Goal: Task Accomplishment & Management: Complete application form

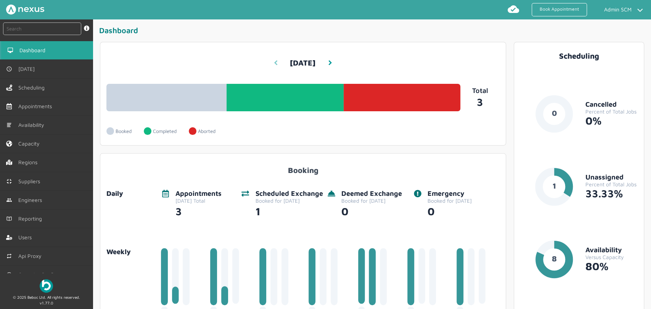
click at [274, 64] on icon at bounding box center [276, 62] width 4 height 5
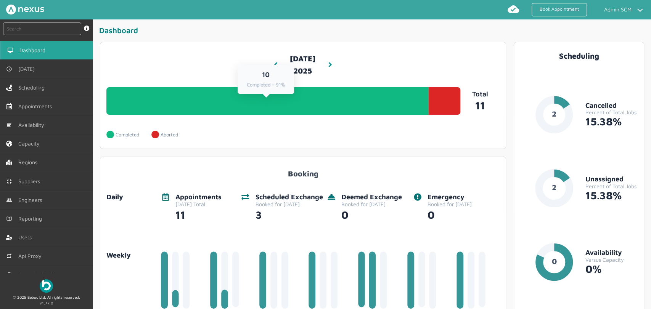
click at [354, 115] on link "10 Completed - 91%" at bounding box center [267, 100] width 322 height 27
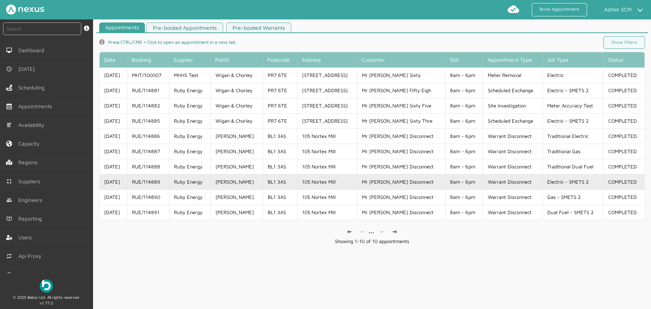
click at [281, 184] on td "BL1 3AS" at bounding box center [280, 181] width 34 height 15
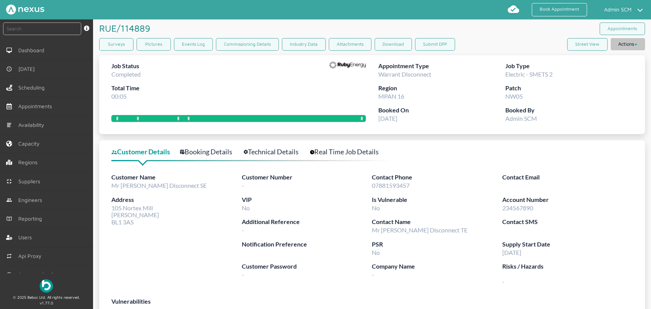
click at [621, 45] on button "Actions" at bounding box center [627, 44] width 34 height 12
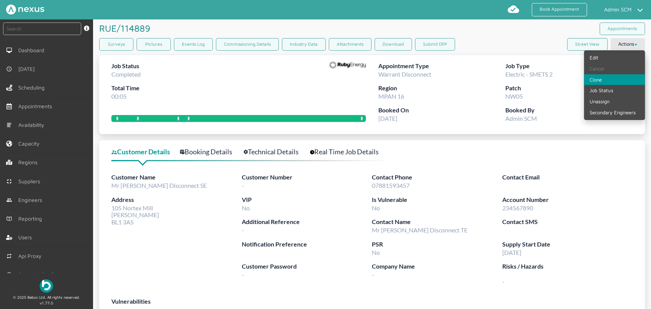
click at [611, 80] on link "Clone" at bounding box center [614, 79] width 61 height 11
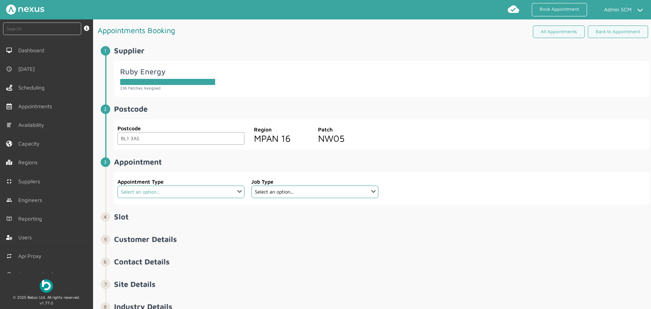
drag, startPoint x: 232, startPoint y: 192, endPoint x: 222, endPoint y: 194, distance: 10.1
click at [232, 192] on select "Select an option... Additional Work Check Meter Electric Vehicle Emergency Exch…" at bounding box center [180, 192] width 127 height 13
select select "19: 63e398034577b9a4af9bb496"
click at [117, 186] on select "Select an option... Additional Work Check Meter Electric Vehicle Emergency Exch…" at bounding box center [180, 192] width 127 height 13
click at [265, 194] on select "Select an option..." at bounding box center [314, 192] width 127 height 13
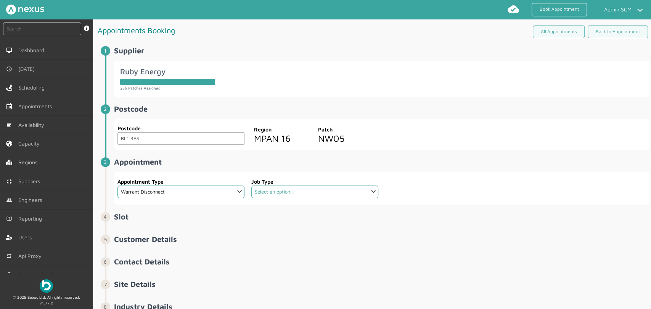
select select "2: 5cc9657c13944aebe30702ae"
click at [251, 186] on select "Select an option... Dual Fuel - SMETS 2 Electric - SMETS 2 Gas - SMETS 2 Tradit…" at bounding box center [314, 192] width 127 height 13
click at [421, 190] on div at bounding box center [516, 188] width 268 height 32
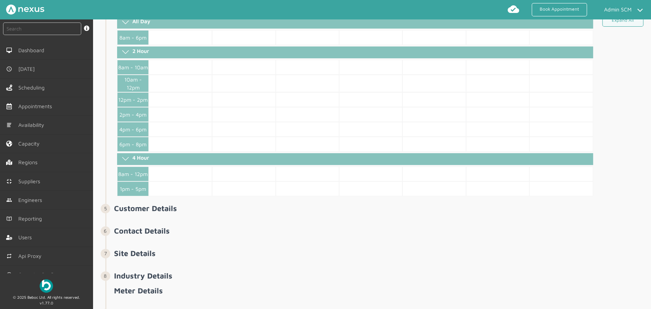
scroll to position [127, 0]
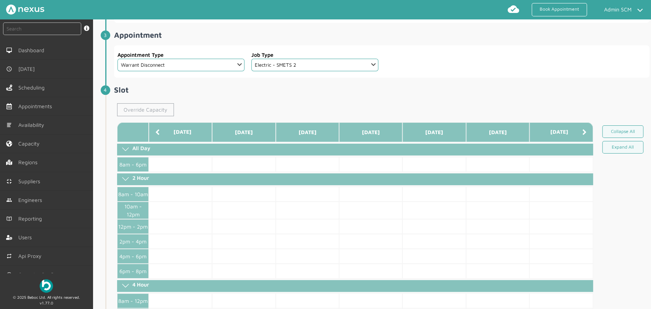
click at [146, 106] on link "Override Capacity" at bounding box center [145, 109] width 57 height 13
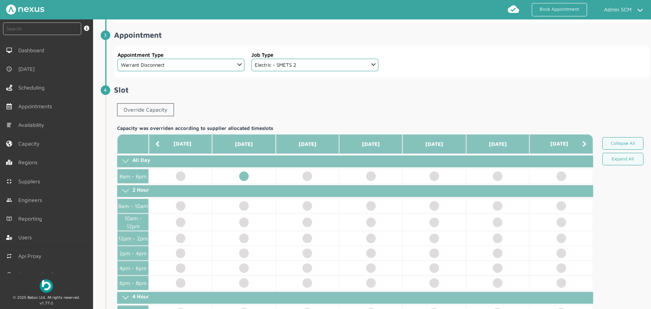
click at [241, 175] on td at bounding box center [243, 176] width 63 height 15
select select "2: Mr"
click at [365, 118] on div "Override Capacity" at bounding box center [381, 111] width 535 height 22
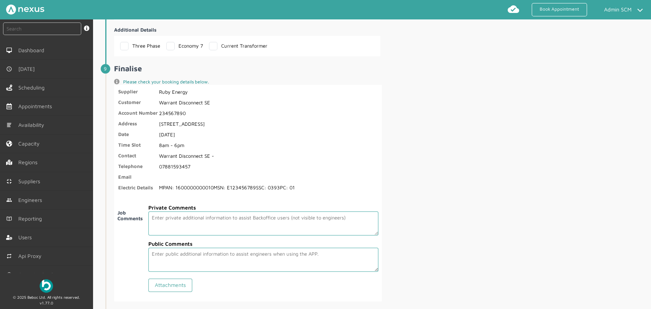
scroll to position [1309, 0]
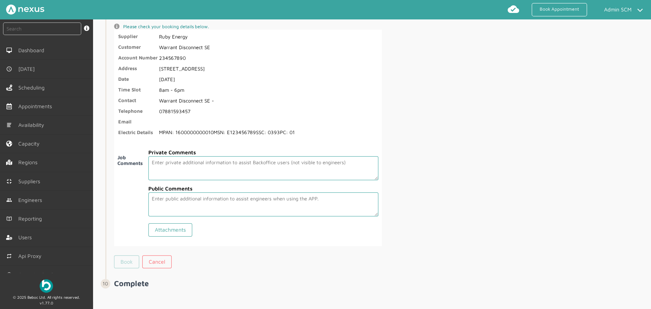
click at [128, 260] on link "Book" at bounding box center [126, 261] width 25 height 13
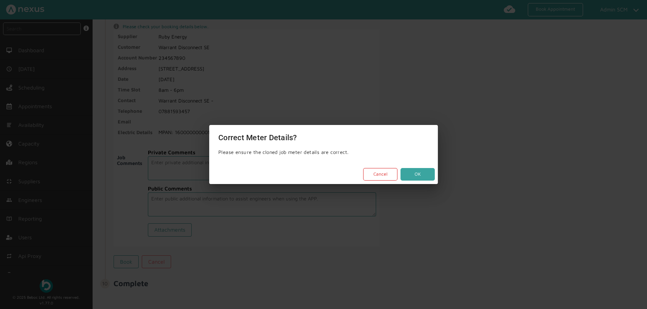
click at [412, 177] on button "OK" at bounding box center [418, 174] width 34 height 13
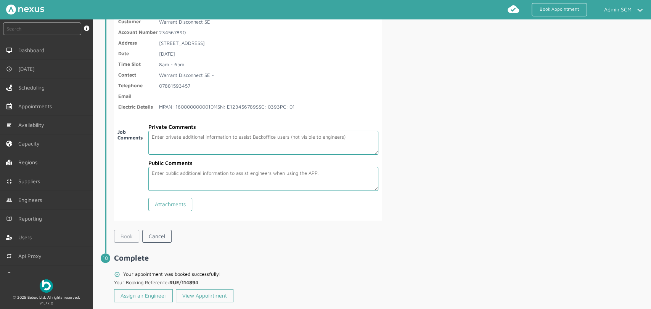
scroll to position [1346, 0]
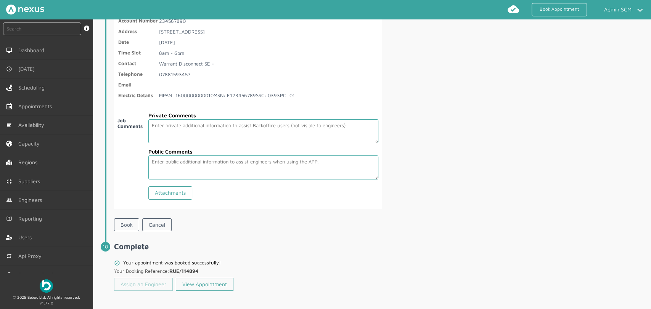
click at [132, 283] on link "Assign an Engineer" at bounding box center [143, 284] width 59 height 13
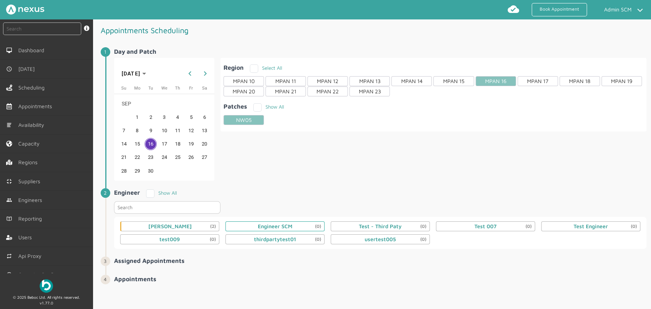
click at [250, 228] on div "Engineer SCM (0)" at bounding box center [274, 226] width 99 height 10
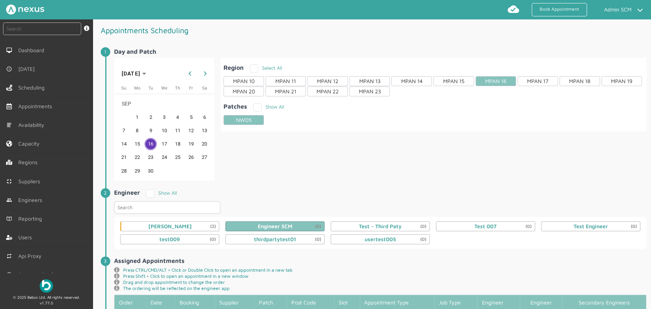
scroll to position [122, 0]
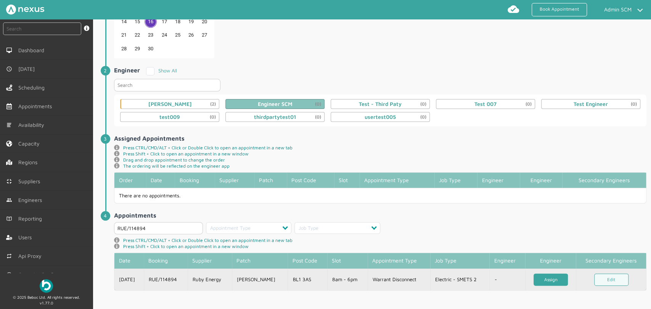
click at [546, 278] on link "Assign" at bounding box center [550, 280] width 34 height 13
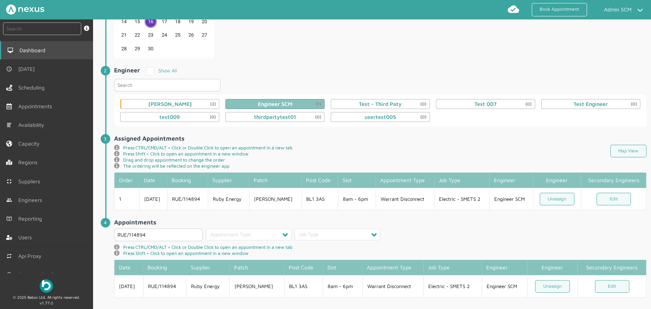
click at [46, 54] on link "Dashboard" at bounding box center [46, 50] width 93 height 18
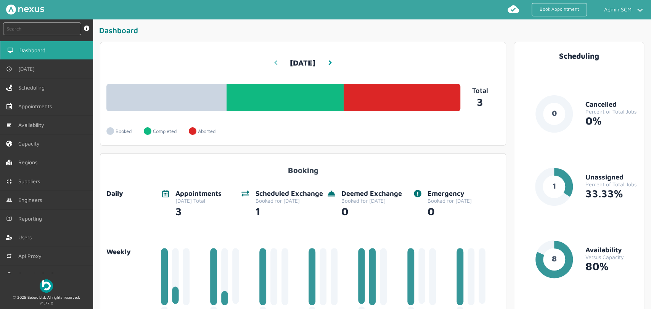
click at [274, 62] on icon at bounding box center [276, 62] width 4 height 5
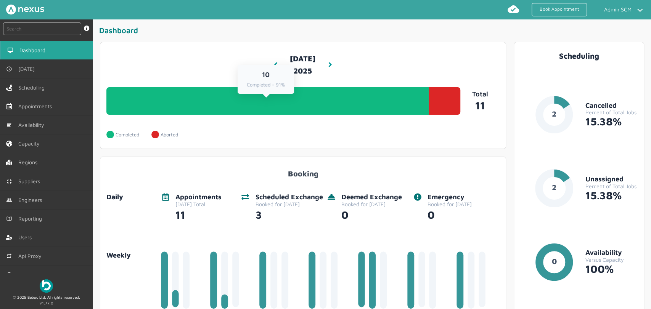
click at [283, 115] on link "10 Completed - 91%" at bounding box center [267, 100] width 322 height 27
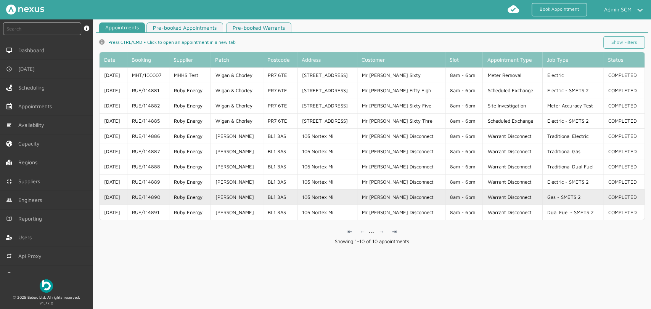
click at [308, 198] on td "105 Nortex Mill" at bounding box center [327, 196] width 60 height 15
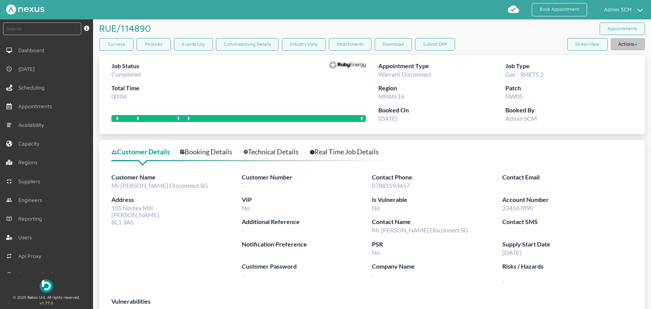
click at [626, 47] on button "Actions" at bounding box center [627, 44] width 34 height 12
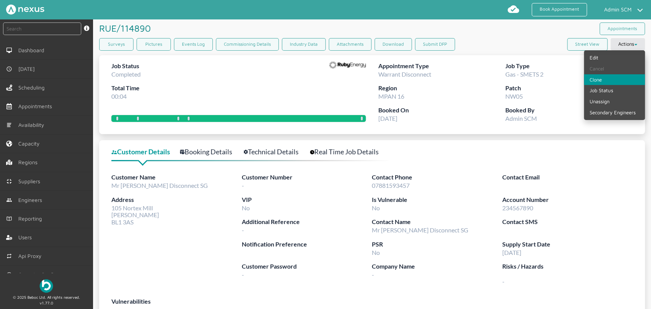
click at [597, 80] on link "Clone" at bounding box center [614, 79] width 61 height 11
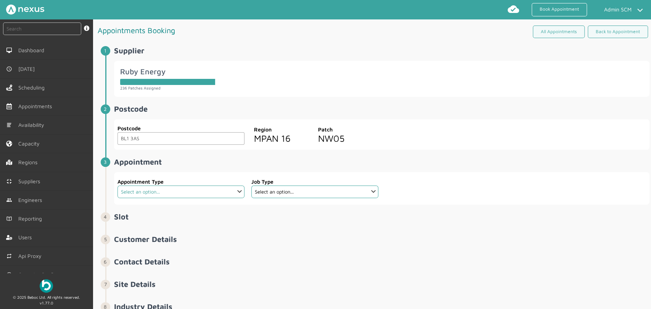
drag, startPoint x: 191, startPoint y: 191, endPoint x: 174, endPoint y: 215, distance: 29.2
click at [191, 191] on select "Select an option... Additional Work Check Meter Electric Vehicle Emergency Exch…" at bounding box center [180, 192] width 127 height 13
select select "19: 63e398034577b9a4af9bb496"
click at [117, 186] on select "Select an option... Additional Work Check Meter Electric Vehicle Emergency Exch…" at bounding box center [180, 192] width 127 height 13
click at [279, 192] on select "Select an option... Dual Fuel - SMETS 2 Electric - SMETS 2 Gas - SMETS 2 Tradit…" at bounding box center [314, 192] width 127 height 13
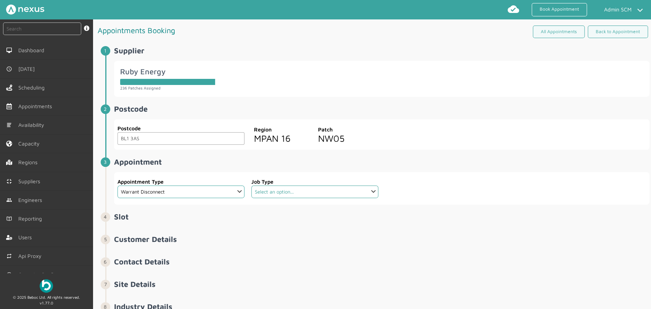
select select "3: 5cc9657c13944aebe30702af"
click at [251, 186] on select "Select an option... Dual Fuel - SMETS 2 Electric - SMETS 2 Gas - SMETS 2 Tradit…" at bounding box center [314, 192] width 127 height 13
click at [469, 157] on li "Postcode ️️️ Postcode BL1 3AS Postcode Region MPAN 16 Patch NW05" at bounding box center [377, 130] width 544 height 53
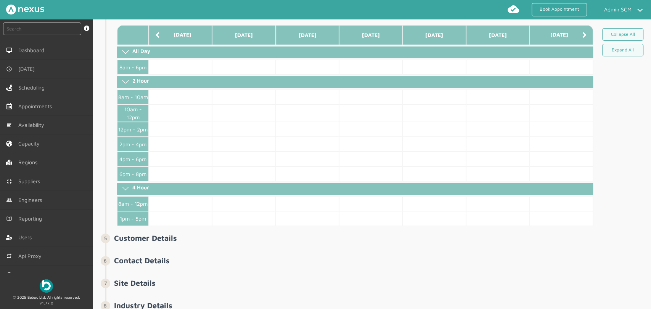
scroll to position [169, 0]
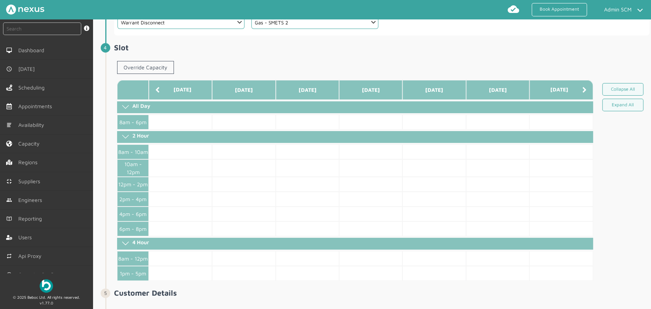
click at [139, 58] on div "Override Capacity" at bounding box center [145, 69] width 63 height 22
click at [136, 68] on link "Override Capacity" at bounding box center [145, 67] width 57 height 13
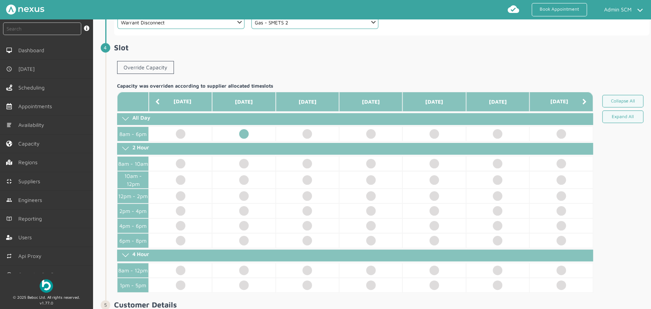
click at [240, 132] on td at bounding box center [243, 134] width 63 height 15
select select "2: Mr"
click at [329, 59] on div "Override Capacity" at bounding box center [381, 69] width 535 height 22
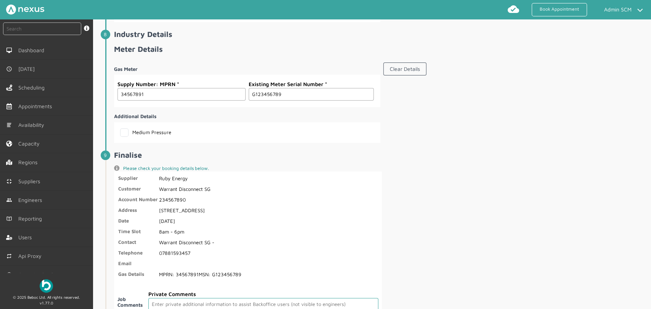
scroll to position [1285, 0]
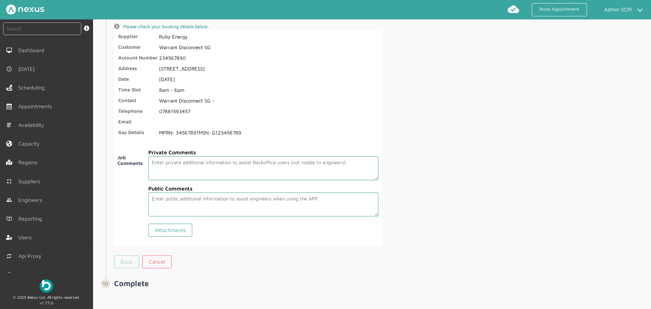
click at [126, 262] on link "Book" at bounding box center [126, 261] width 25 height 13
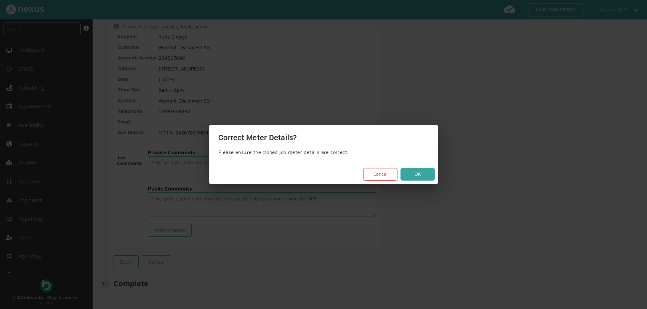
click at [420, 175] on button "OK" at bounding box center [418, 174] width 34 height 13
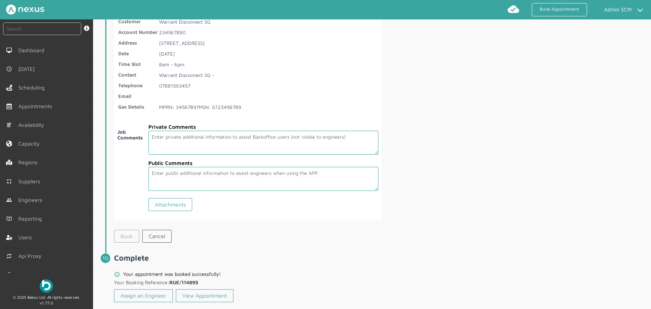
scroll to position [1323, 0]
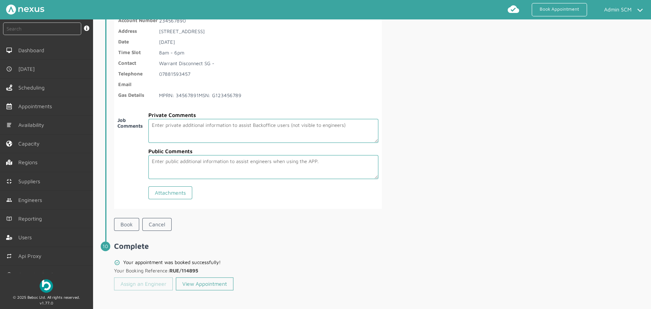
click at [124, 279] on link "Assign an Engineer" at bounding box center [143, 283] width 59 height 13
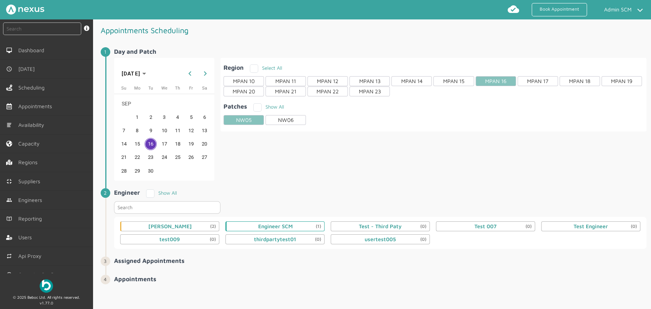
click at [306, 224] on div "Engineer SCM (1)" at bounding box center [274, 226] width 99 height 10
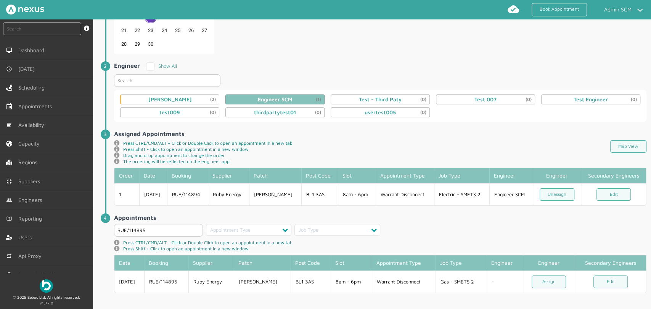
scroll to position [129, 0]
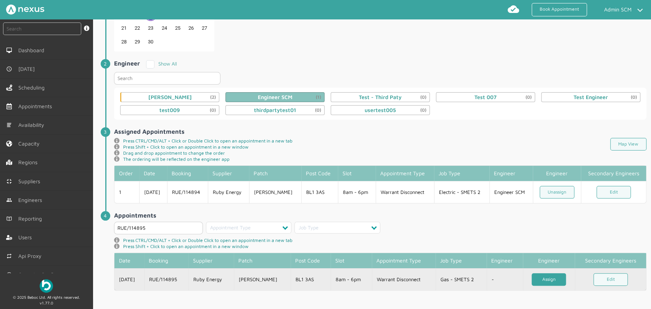
click at [548, 284] on link "Assign" at bounding box center [548, 279] width 34 height 13
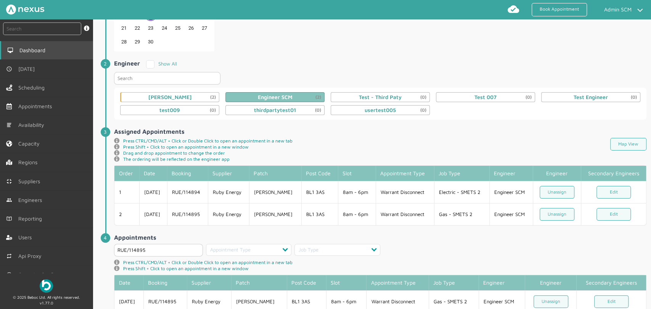
click at [39, 50] on span "Dashboard" at bounding box center [33, 50] width 29 height 6
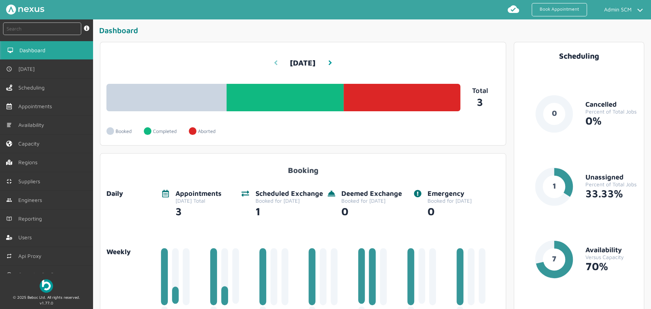
click at [274, 61] on icon at bounding box center [276, 62] width 4 height 5
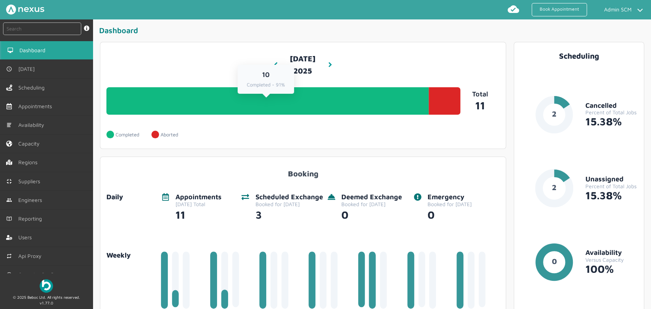
click at [297, 115] on link "10 Completed - 91%" at bounding box center [267, 100] width 322 height 27
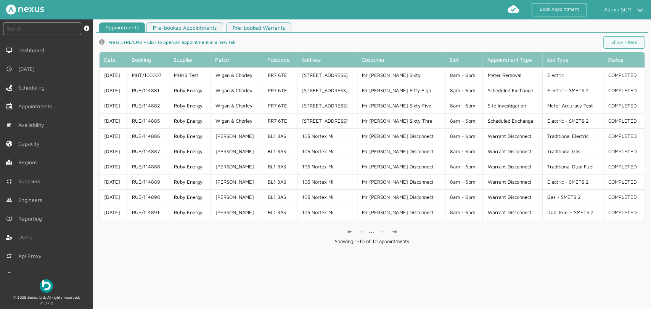
scroll to position [3, 0]
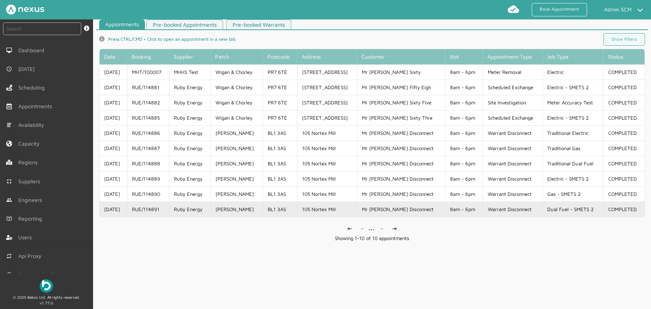
click at [509, 210] on td "Warrant Disconnect" at bounding box center [511, 209] width 59 height 15
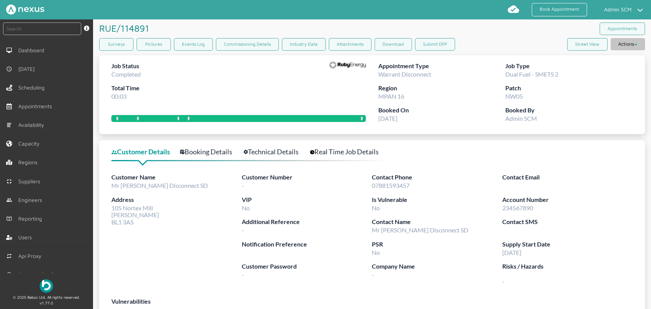
click at [622, 46] on button "Actions" at bounding box center [627, 44] width 34 height 12
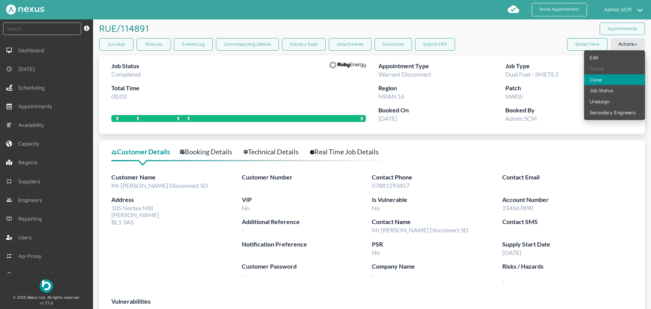
click at [616, 81] on link "Clone" at bounding box center [614, 79] width 61 height 11
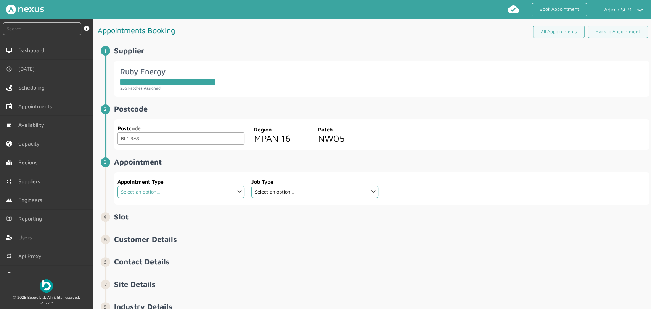
click at [223, 191] on select "Select an option... Additional Work Check Meter Electric Vehicle Emergency Exch…" at bounding box center [180, 192] width 127 height 13
select select "19: 63e398034577b9a4af9bb496"
click at [117, 186] on select "Select an option... Additional Work Check Meter Electric Vehicle Emergency Exch…" at bounding box center [180, 192] width 127 height 13
click at [373, 194] on select "Select an option... Dual Fuel - SMETS 2 Electric - SMETS 2 Gas - SMETS 2 Tradit…" at bounding box center [314, 192] width 127 height 13
select select "1: 5cc9657c13944aebe30702b0"
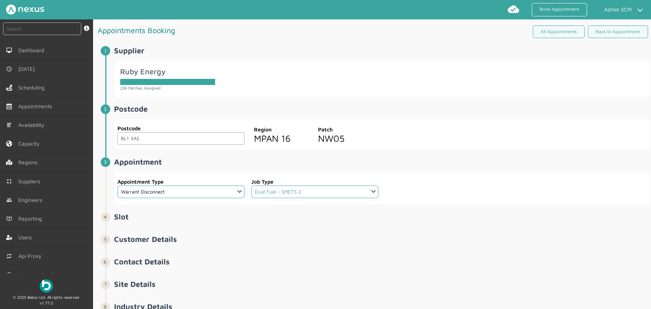
click at [251, 186] on select "Select an option... Dual Fuel - SMETS 2 Electric - SMETS 2 Gas - SMETS 2 Tradit…" at bounding box center [314, 192] width 127 height 13
click at [459, 166] on h2 "Appointment ️️️" at bounding box center [381, 161] width 535 height 9
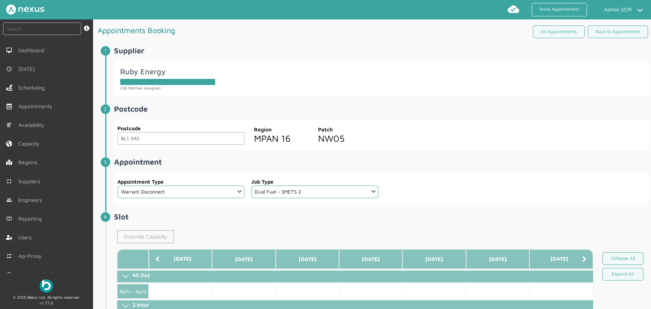
click at [149, 232] on link "Override Capacity" at bounding box center [145, 236] width 57 height 13
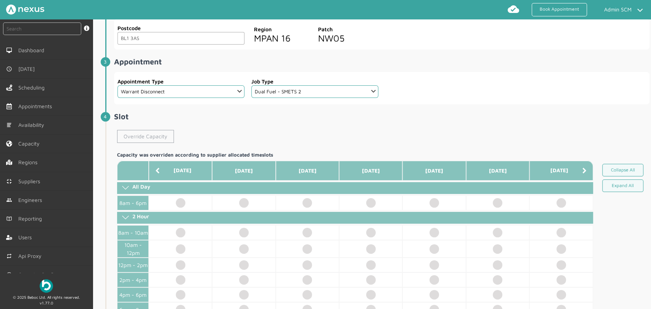
scroll to position [169, 0]
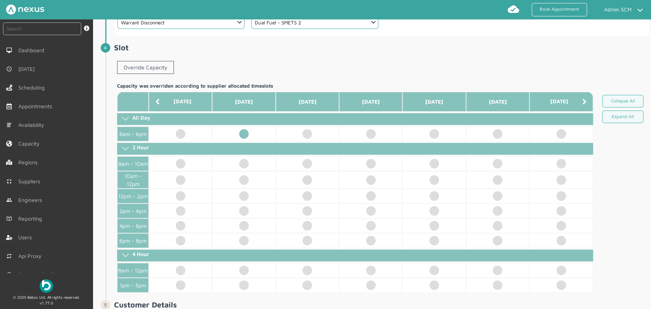
click at [247, 139] on td at bounding box center [243, 134] width 63 height 15
select select "2: Mr"
click at [276, 64] on div "Override Capacity" at bounding box center [381, 69] width 535 height 22
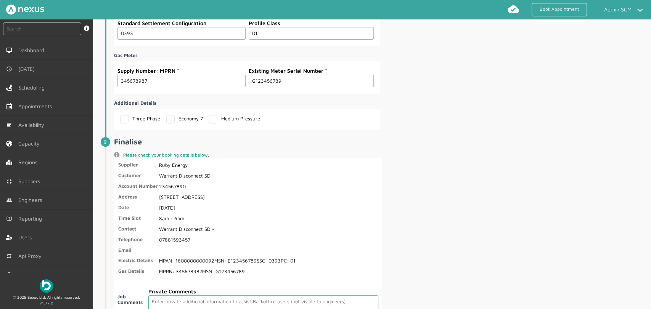
scroll to position [1367, 0]
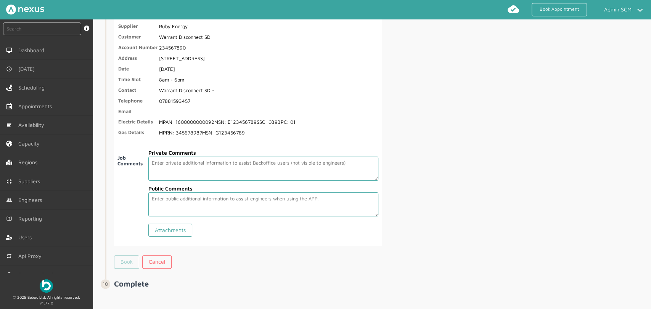
click at [130, 260] on link "Book" at bounding box center [126, 261] width 25 height 13
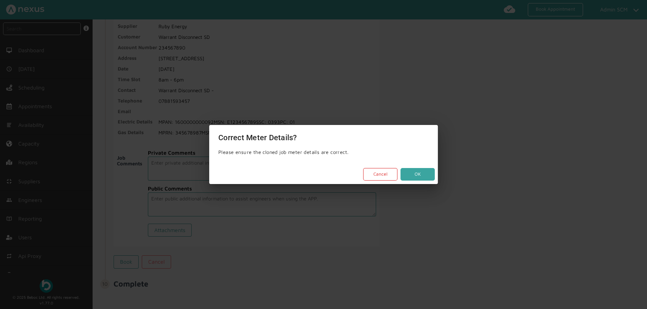
click at [412, 175] on button "OK" at bounding box center [418, 174] width 34 height 13
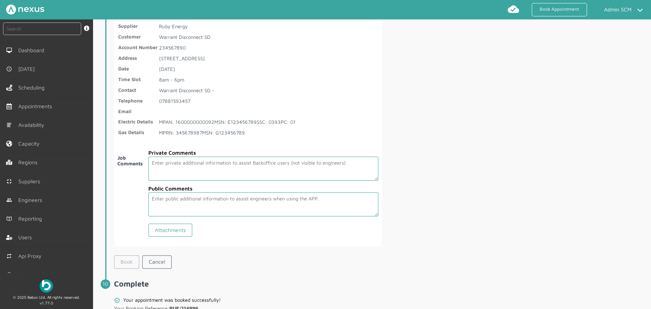
scroll to position [1404, 0]
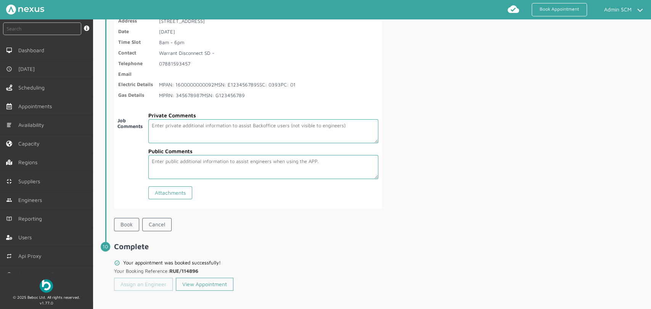
click at [149, 281] on link "Assign an Engineer" at bounding box center [143, 284] width 59 height 13
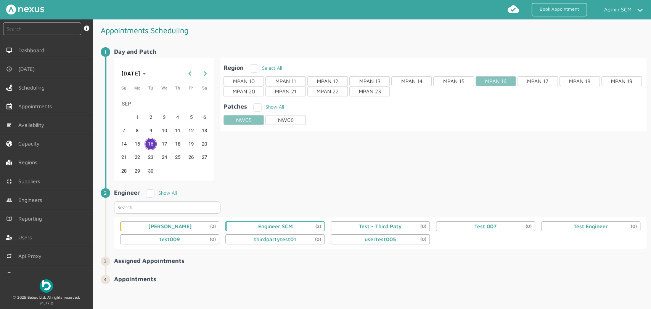
click at [293, 225] on div "Engineer SCM (2)" at bounding box center [274, 226] width 99 height 10
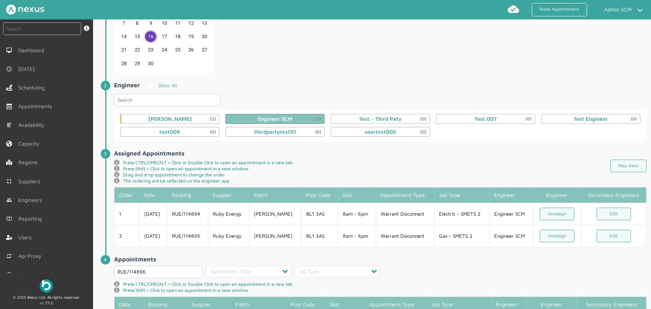
scroll to position [151, 0]
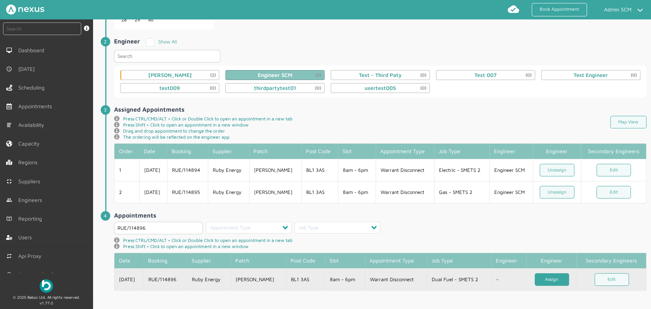
click at [538, 279] on link "Assign" at bounding box center [551, 279] width 34 height 13
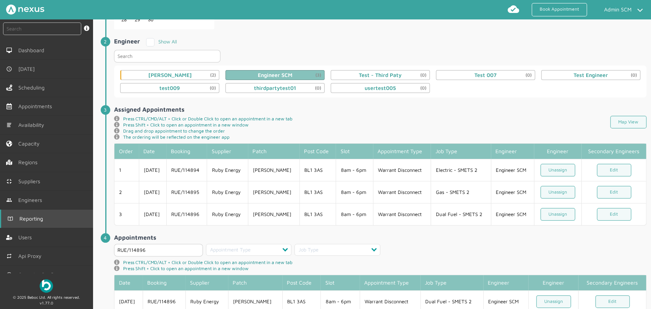
scroll to position [29, 0]
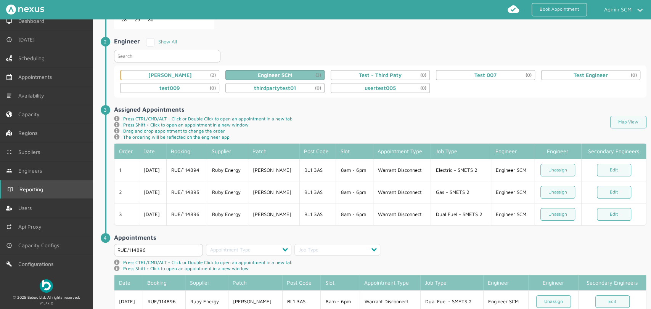
click at [42, 192] on link "Reporting" at bounding box center [46, 189] width 93 height 18
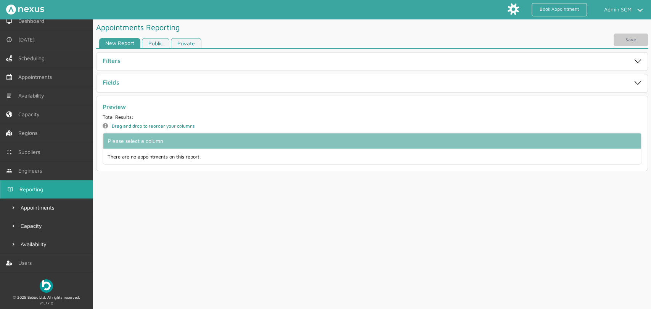
click at [154, 46] on link "Public" at bounding box center [155, 43] width 27 height 10
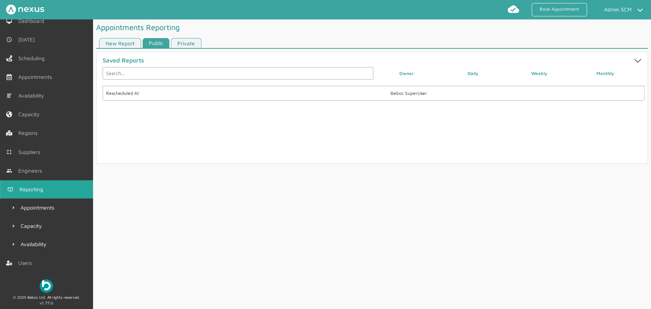
click at [188, 45] on link "Private" at bounding box center [186, 43] width 30 height 10
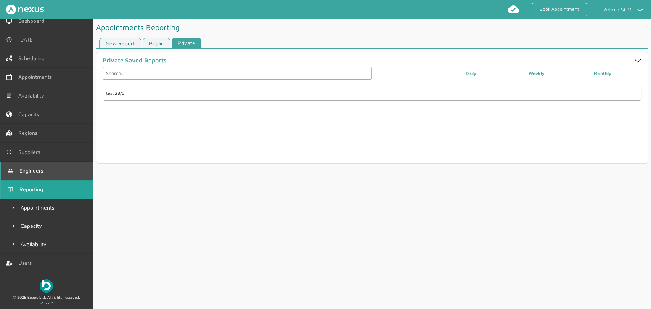
click at [30, 164] on link "Engineers" at bounding box center [46, 171] width 93 height 18
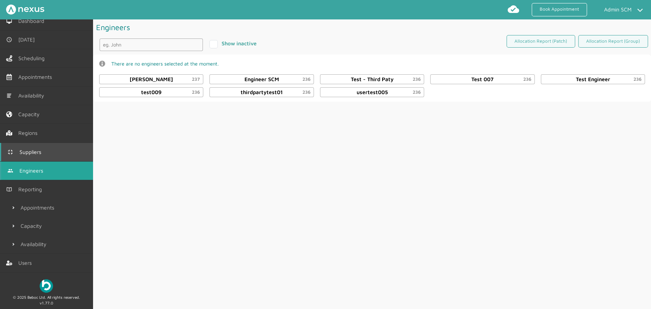
click at [37, 154] on span "Suppliers" at bounding box center [31, 152] width 25 height 6
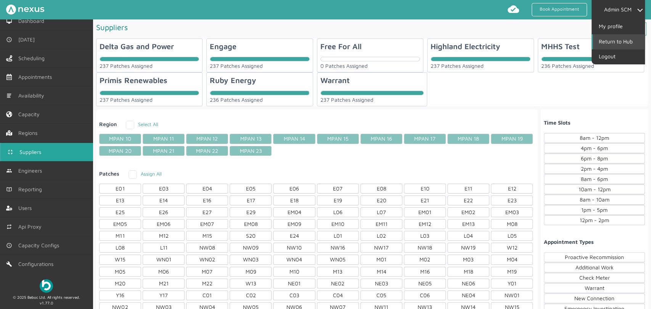
click at [614, 42] on link "Return to Hub" at bounding box center [618, 41] width 52 height 14
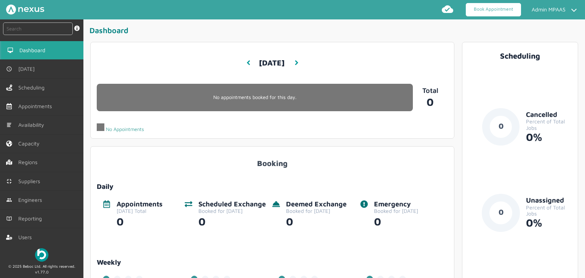
click at [494, 10] on link "Book Appointment" at bounding box center [493, 9] width 55 height 13
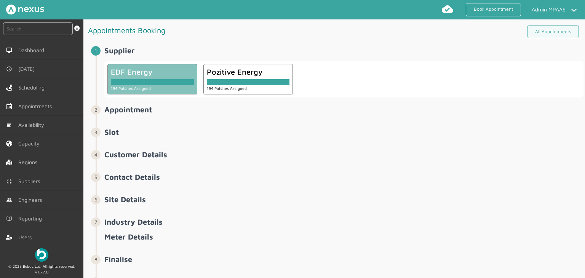
drag, startPoint x: 152, startPoint y: 79, endPoint x: 152, endPoint y: 91, distance: 12.2
click at [152, 79] on div at bounding box center [152, 82] width 83 height 6
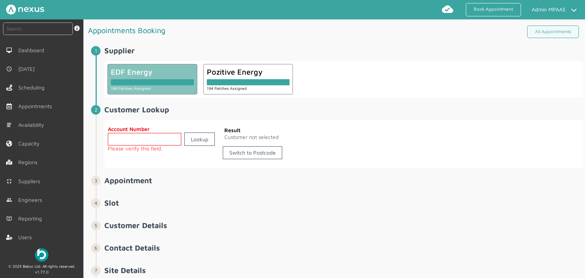
click at [132, 137] on input "text" at bounding box center [145, 139] width 74 height 13
paste input "A-CF509766"
type input "A-CF509766"
click at [200, 140] on link "Lookup" at bounding box center [199, 139] width 30 height 13
